Goal: Task Accomplishment & Management: Use online tool/utility

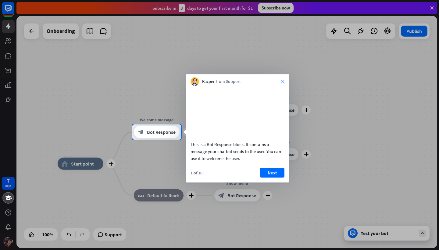
click at [284, 83] on icon "close" at bounding box center [283, 82] width 4 height 4
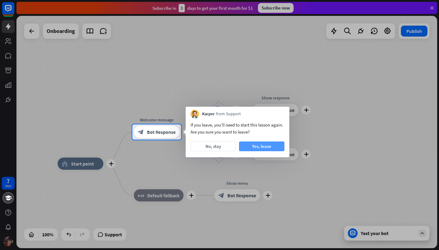
click at [258, 146] on button "Yes, leave" at bounding box center [261, 146] width 45 height 10
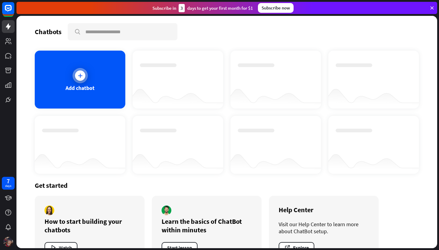
click at [79, 73] on icon at bounding box center [80, 76] width 6 height 6
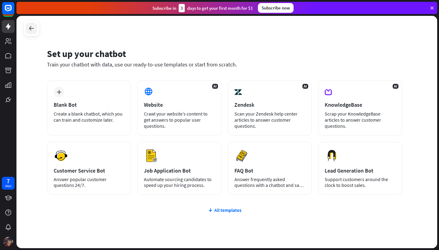
click at [29, 30] on icon at bounding box center [31, 28] width 7 height 7
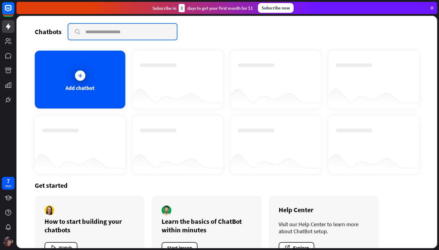
click at [110, 28] on input "text" at bounding box center [122, 32] width 108 height 16
paste input "**********"
type input "**********"
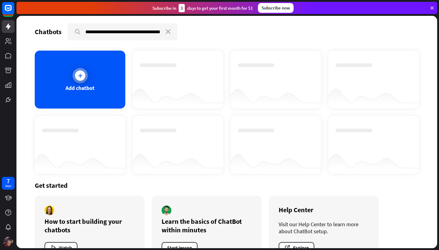
click at [83, 84] on div "Add chatbot" at bounding box center [80, 80] width 90 height 58
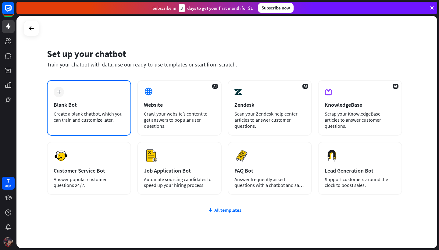
click at [95, 90] on div "plus Blank Bot Create a blank chatbot, which you can train and customize later." at bounding box center [89, 107] width 84 height 55
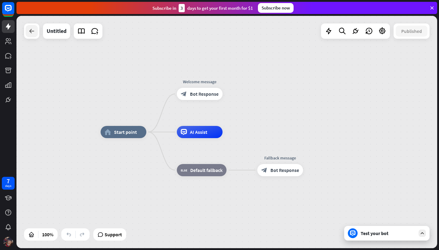
click at [32, 33] on icon at bounding box center [31, 30] width 7 height 7
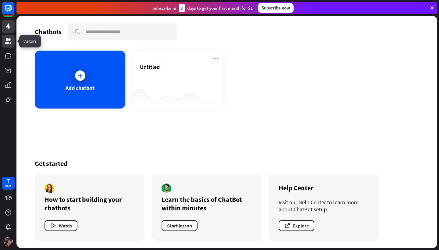
click at [4, 39] on link at bounding box center [8, 41] width 13 height 13
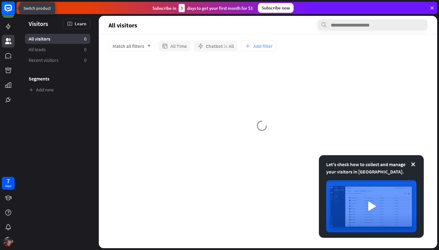
click at [8, 6] on icon at bounding box center [8, 8] width 7 height 7
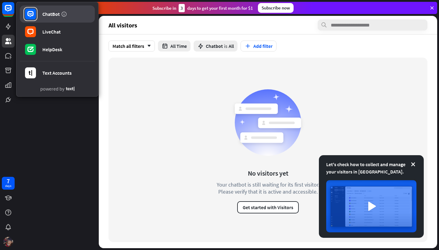
click at [45, 15] on div "ChatBot" at bounding box center [50, 14] width 17 height 6
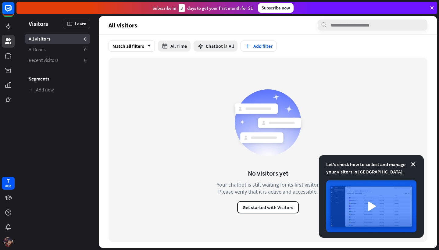
click at [191, 110] on div "No visitors yet Your chatbot is still waiting for its first visitor. Please ver…" at bounding box center [267, 150] width 319 height 184
click at [259, 203] on button "Get started with Visitors" at bounding box center [268, 207] width 62 height 12
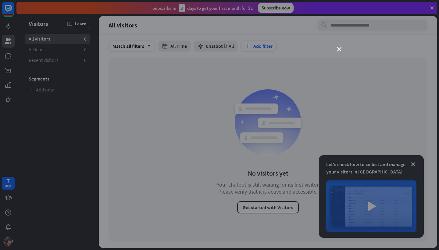
click at [336, 51] on div "close" at bounding box center [219, 125] width 439 height 250
